Goal: Information Seeking & Learning: Learn about a topic

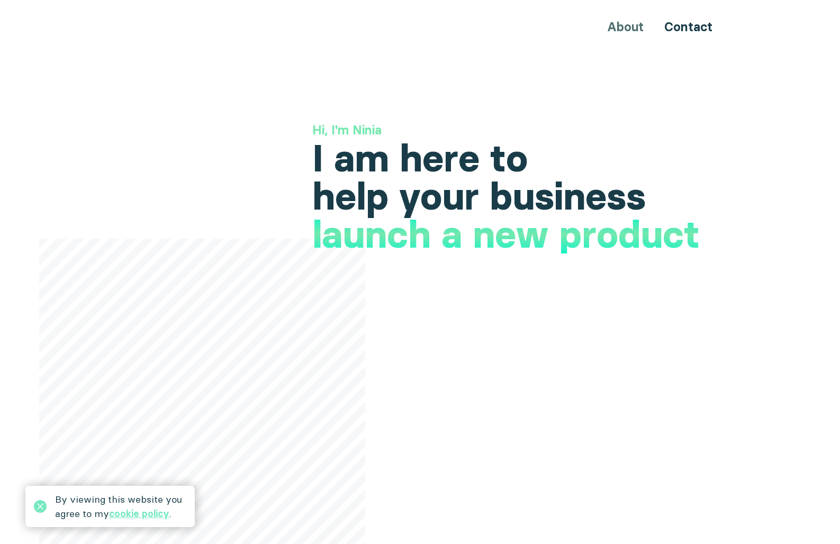
click at [622, 28] on div "About Contact" at bounding box center [420, 27] width 635 height 20
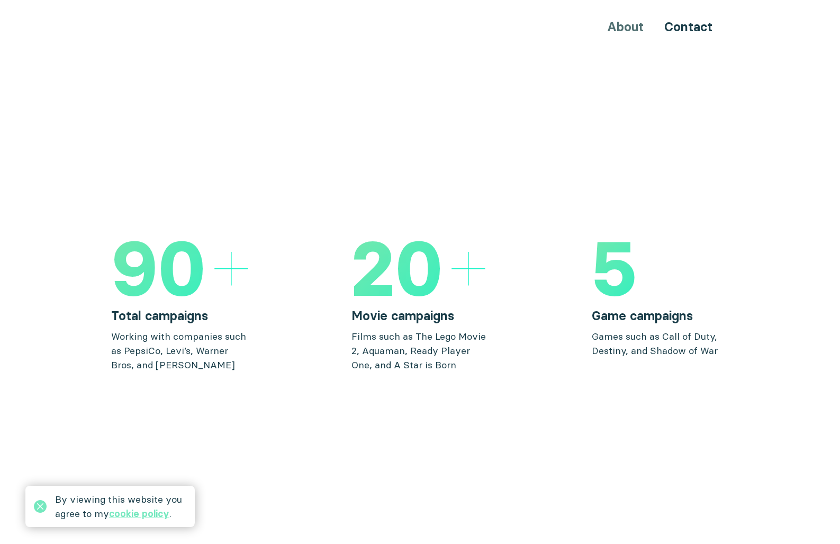
scroll to position [1465, 0]
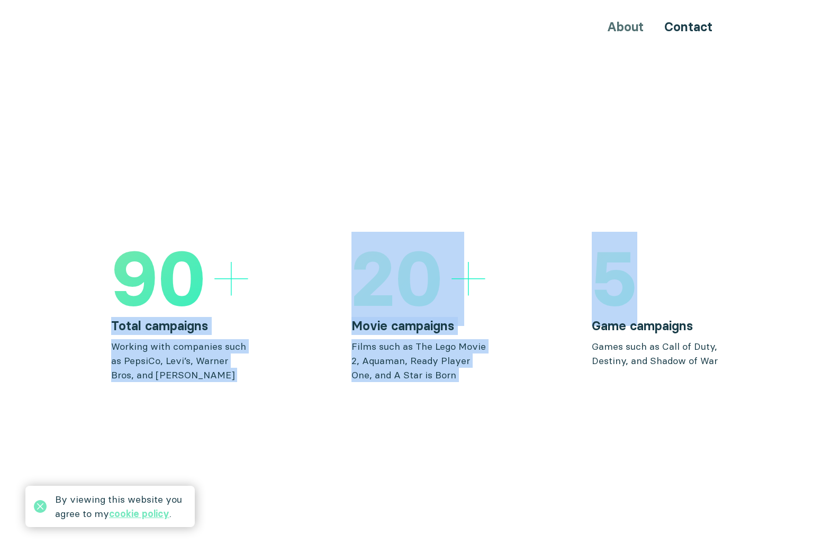
drag, startPoint x: 697, startPoint y: 265, endPoint x: 208, endPoint y: 282, distance: 489.6
click at [208, 282] on div "90 Total campaigns Working with companies such as PepsiCo, Levi’s, Warner Bros,…" at bounding box center [420, 311] width 618 height 141
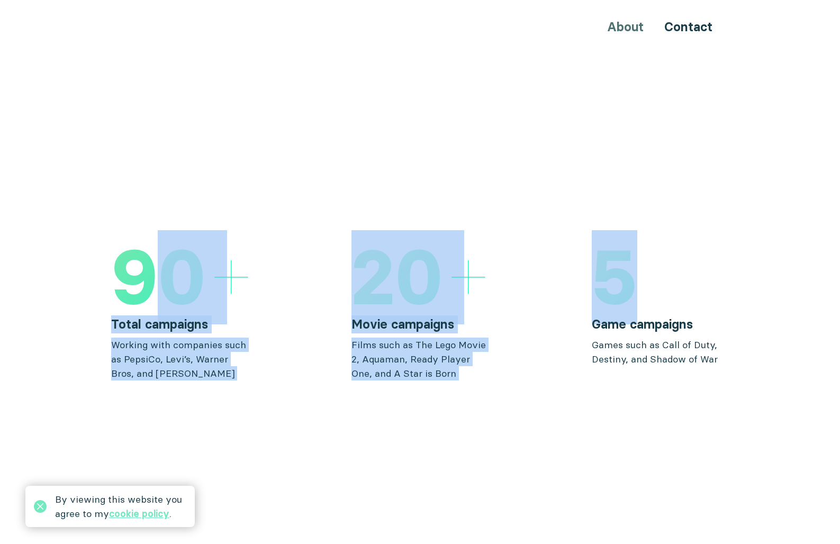
drag, startPoint x: 195, startPoint y: 267, endPoint x: 711, endPoint y: 290, distance: 516.3
click at [711, 290] on div "90 Total campaigns Working with companies such as PepsiCo, Levi’s, Warner Bros,…" at bounding box center [420, 309] width 618 height 141
click at [562, 289] on div "90 Total campaigns Working with companies such as PepsiCo, Levi’s, Warner Bros,…" at bounding box center [420, 309] width 618 height 141
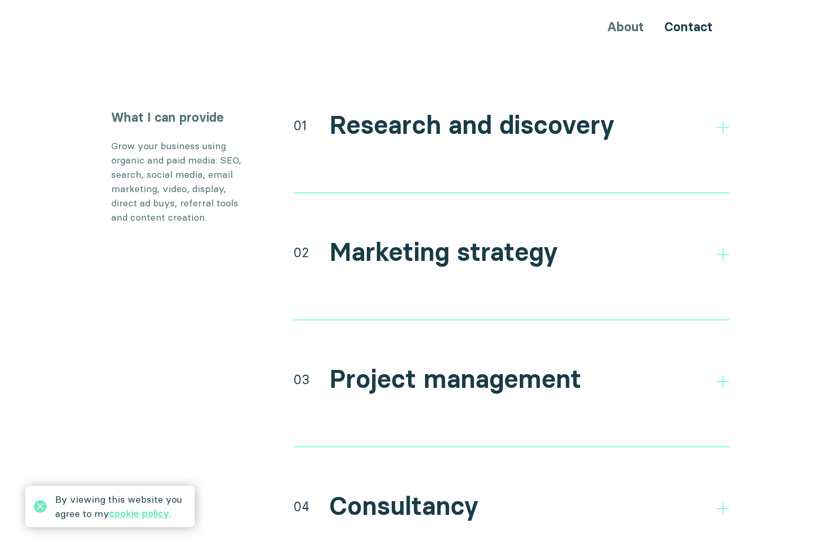
scroll to position [1938, 0]
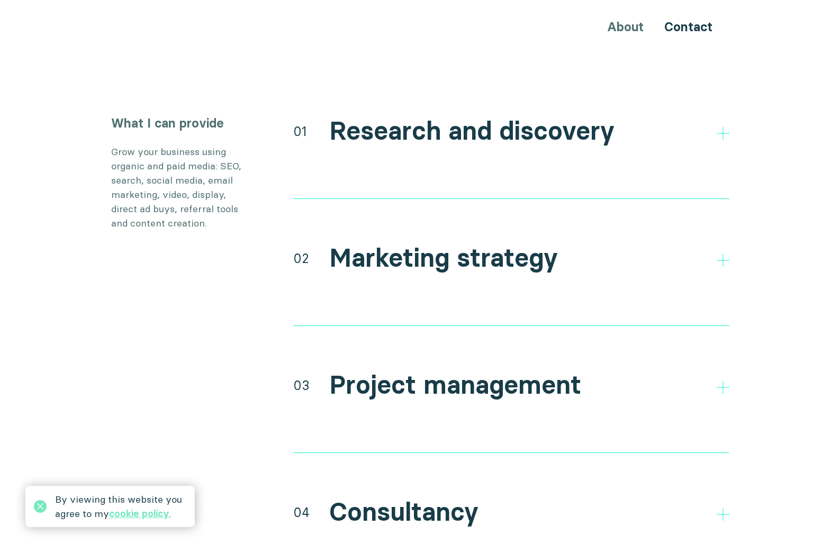
click at [497, 116] on h2 "Research and discovery" at bounding box center [471, 131] width 285 height 31
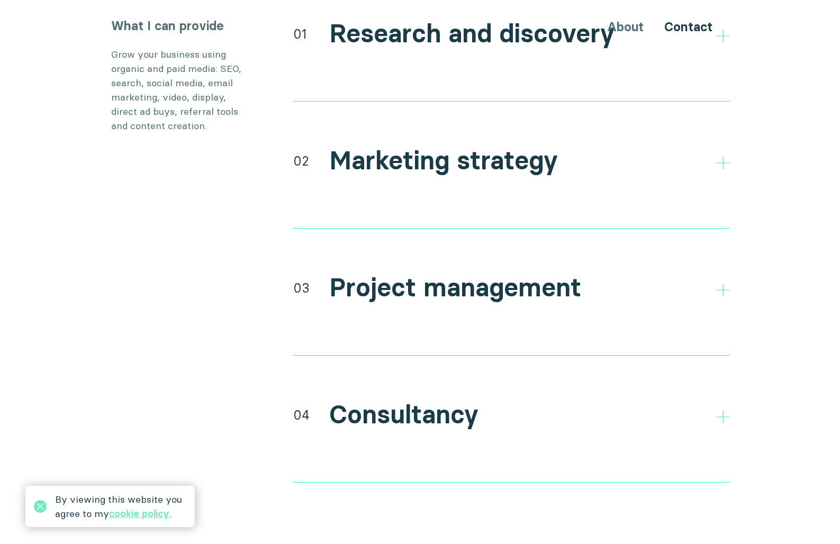
scroll to position [2042, 0]
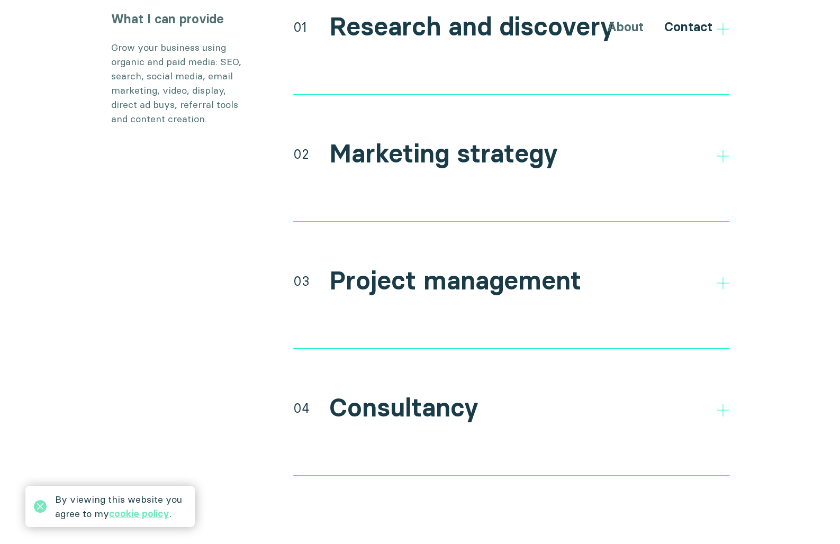
click at [400, 139] on h2 "Marketing strategy" at bounding box center [443, 154] width 229 height 31
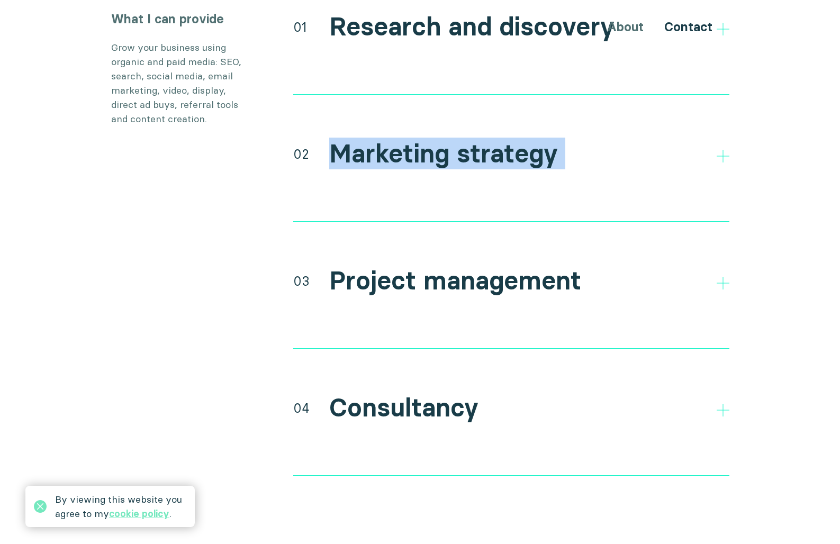
click at [400, 139] on h2 "Marketing strategy" at bounding box center [443, 154] width 229 height 31
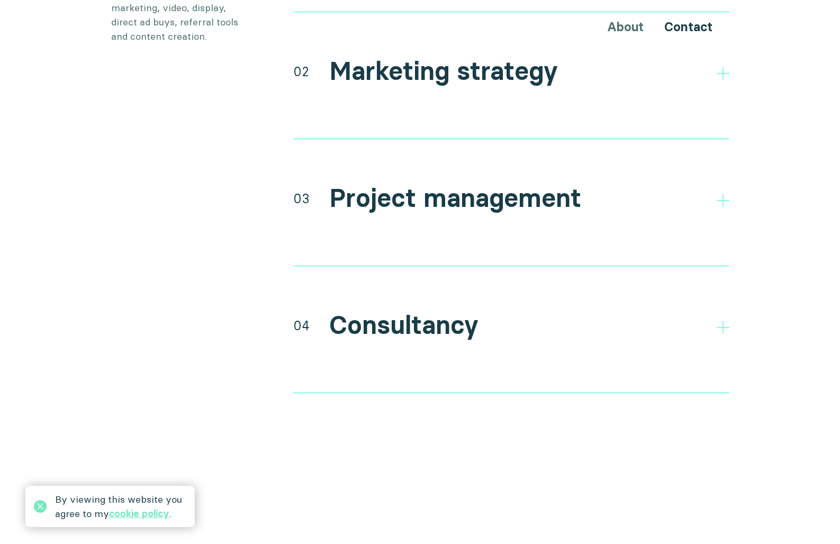
click at [459, 192] on h2 "Project management" at bounding box center [455, 198] width 252 height 31
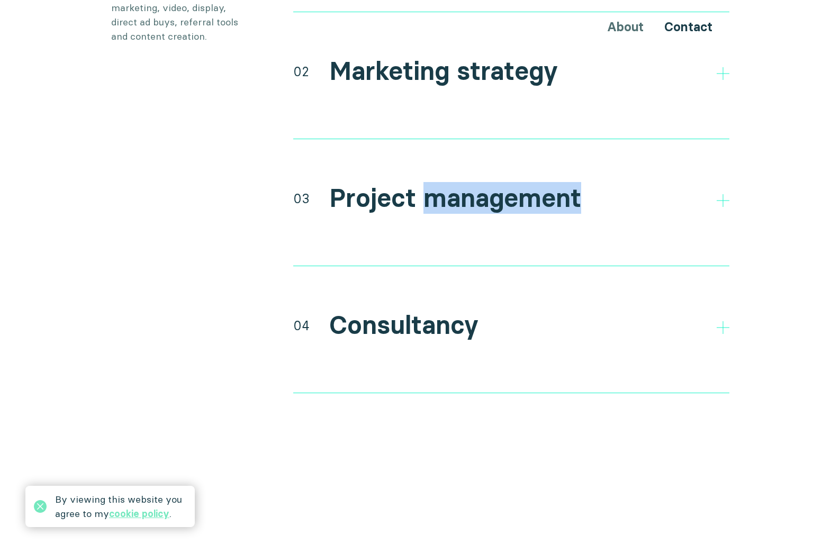
click at [459, 192] on h2 "Project management" at bounding box center [455, 198] width 252 height 31
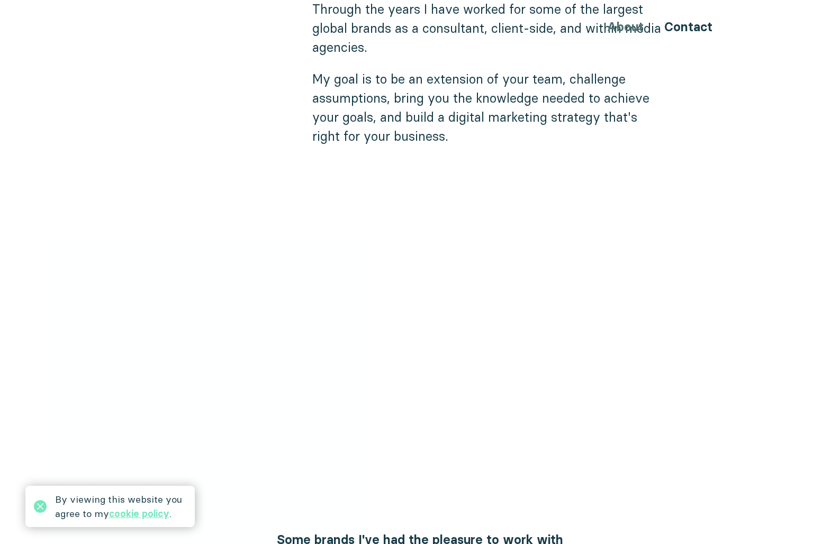
scroll to position [762, 0]
